Goal: Task Accomplishment & Management: Complete application form

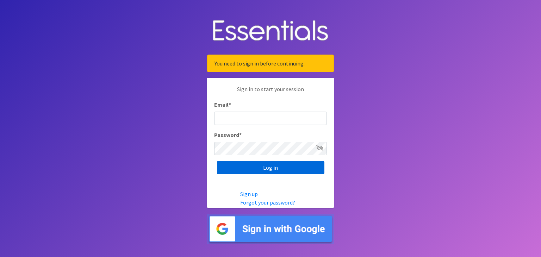
type input "[EMAIL_ADDRESS][DOMAIN_NAME]"
click at [246, 171] on input "Log in" at bounding box center [271, 167] width 108 height 13
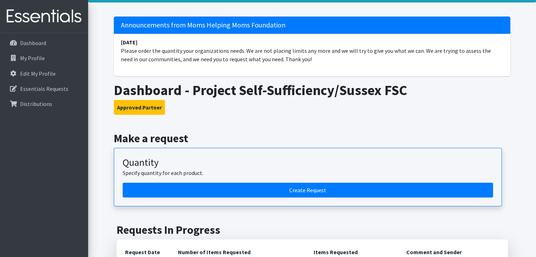
scroll to position [71, 0]
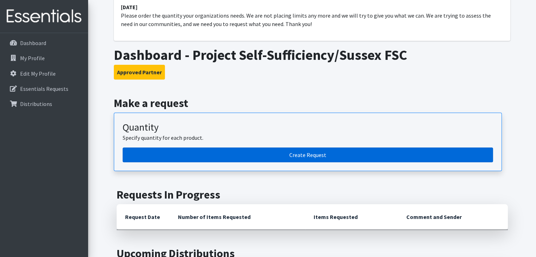
click at [299, 156] on link "Create Request" at bounding box center [308, 155] width 371 height 15
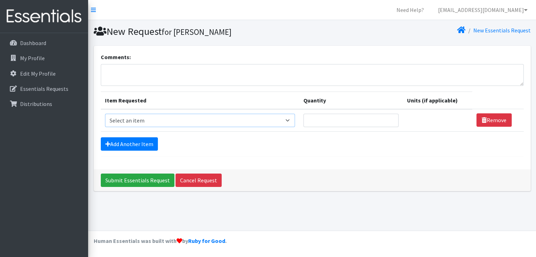
click at [275, 114] on select "Select an item # of Children this order will serve # of Individuals Living in H…" at bounding box center [200, 120] width 190 height 13
select select "6076"
click at [105, 114] on select "Select an item # of Children this order will serve # of Individuals Living in H…" at bounding box center [200, 120] width 190 height 13
click at [321, 124] on input "Quantity" at bounding box center [351, 120] width 95 height 13
type input "309"
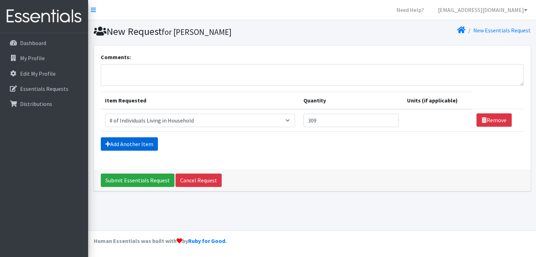
click at [124, 145] on link "Add Another Item" at bounding box center [129, 143] width 57 height 13
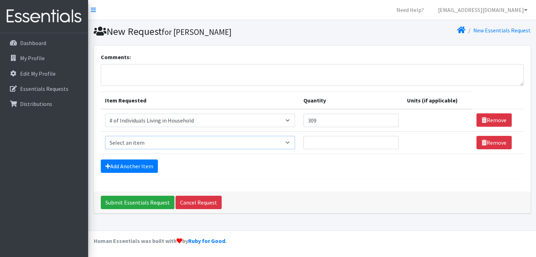
click at [132, 146] on select "Select an item # of Children this order will serve # of Individuals Living in H…" at bounding box center [200, 142] width 190 height 13
select select "13431"
click at [105, 136] on select "Select an item # of Children this order will serve # of Individuals Living in H…" at bounding box center [200, 142] width 190 height 13
click at [328, 143] on input "Quantity" at bounding box center [351, 142] width 95 height 13
type input "103"
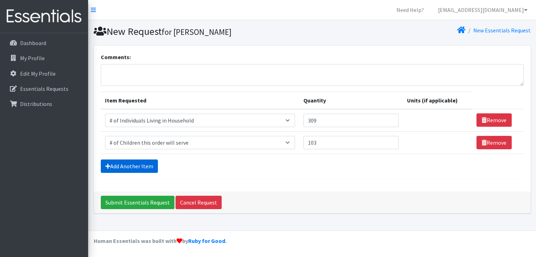
click at [137, 167] on link "Add Another Item" at bounding box center [129, 166] width 57 height 13
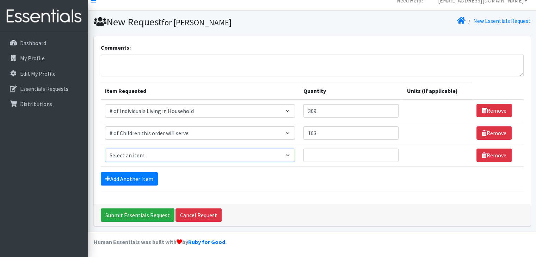
click at [154, 154] on select "Select an item # of Children this order will serve # of Individuals Living in H…" at bounding box center [200, 155] width 190 height 13
select select "1967"
click at [105, 149] on select "Select an item # of Children this order will serve # of Individuals Living in H…" at bounding box center [200, 155] width 190 height 13
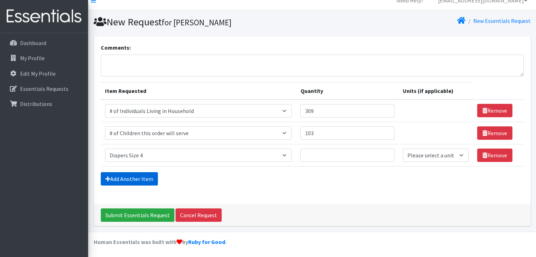
click at [137, 174] on link "Add Another Item" at bounding box center [129, 178] width 57 height 13
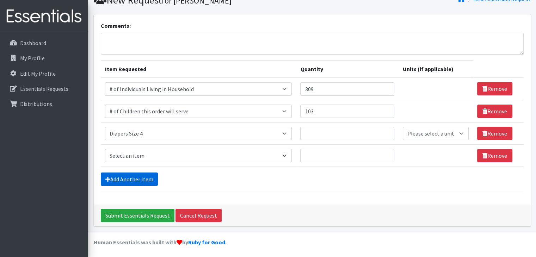
scroll to position [32, 0]
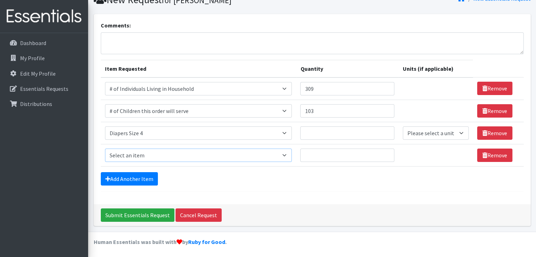
click at [139, 156] on select "Select an item # of Children this order will serve # of Individuals Living in H…" at bounding box center [198, 155] width 187 height 13
select select "1968"
click at [105, 149] on select "Select an item # of Children this order will serve # of Individuals Living in H…" at bounding box center [198, 155] width 187 height 13
click at [133, 179] on link "Add Another Item" at bounding box center [129, 178] width 57 height 13
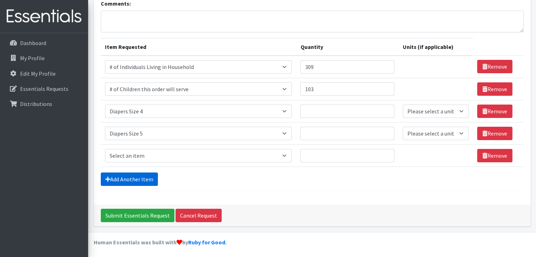
scroll to position [54, 0]
click at [152, 157] on select "Select an item # of Children this order will serve # of Individuals Living in H…" at bounding box center [198, 155] width 187 height 13
select select "1969"
click at [105, 149] on select "Select an item # of Children this order will serve # of Individuals Living in H…" at bounding box center [198, 155] width 187 height 13
click at [329, 115] on input "Quantity" at bounding box center [347, 111] width 94 height 13
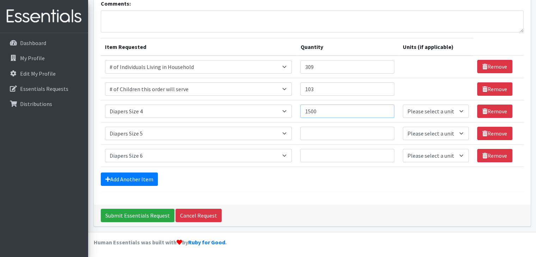
type input "1500"
click at [322, 135] on input "Quantity" at bounding box center [347, 133] width 94 height 13
type input "2150"
click at [337, 153] on input "Quantity" at bounding box center [347, 155] width 94 height 13
type input "1500"
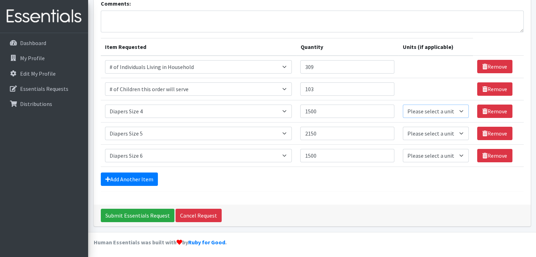
click at [422, 109] on select "Please select a unit units Packs" at bounding box center [436, 111] width 66 height 13
select select
click at [403, 105] on select "Please select a unit units Packs" at bounding box center [436, 111] width 66 height 13
click at [424, 134] on select "Please select a unit units Packs" at bounding box center [436, 133] width 66 height 13
select select
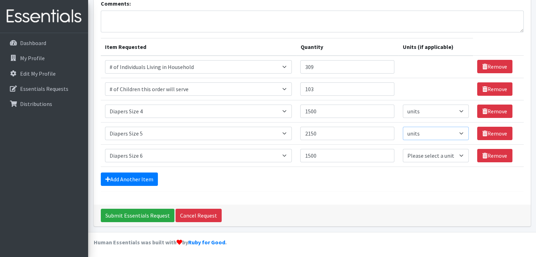
click at [403, 127] on select "Please select a unit units Packs" at bounding box center [436, 133] width 66 height 13
click at [417, 153] on select "Please select a unit units Packs" at bounding box center [436, 155] width 66 height 13
select select
click at [403, 149] on select "Please select a unit units Packs" at bounding box center [436, 155] width 66 height 13
click at [133, 216] on input "Submit Essentials Request" at bounding box center [138, 215] width 74 height 13
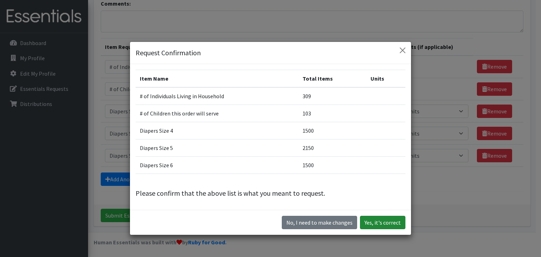
click at [378, 223] on button "Yes, it's correct" at bounding box center [382, 222] width 45 height 13
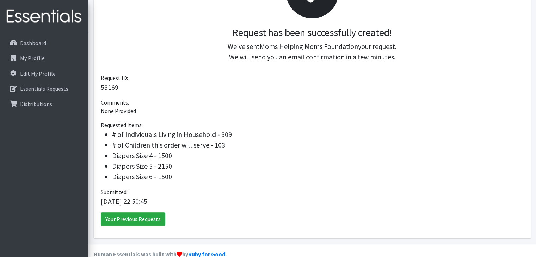
scroll to position [109, 0]
